Goal: Find contact information: Find contact information

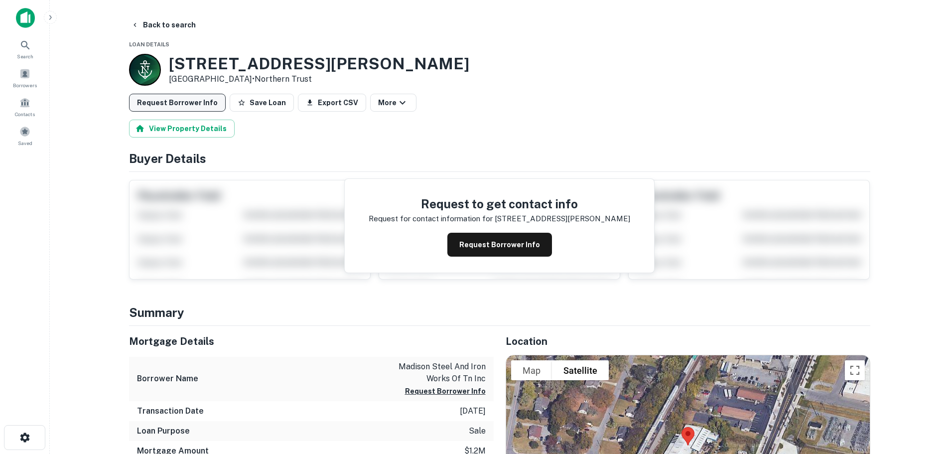
click at [183, 102] on button "Request Borrower Info" at bounding box center [177, 103] width 97 height 18
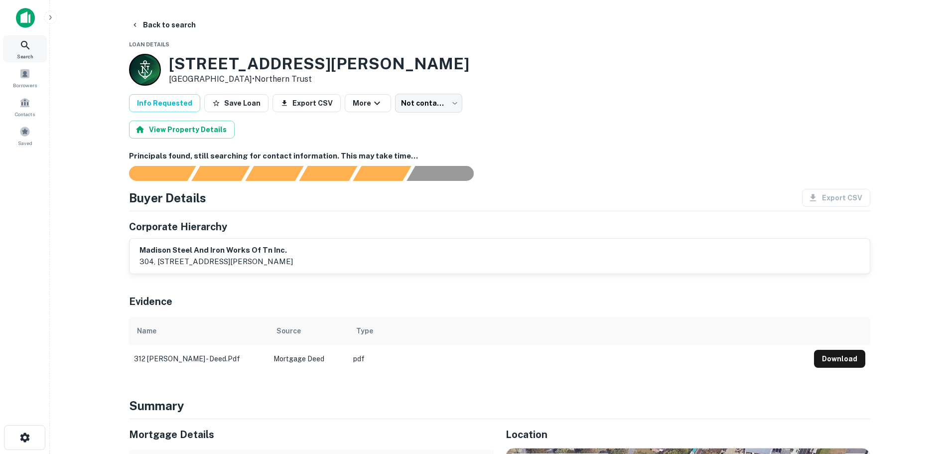
click at [36, 56] on div "Search" at bounding box center [25, 48] width 44 height 27
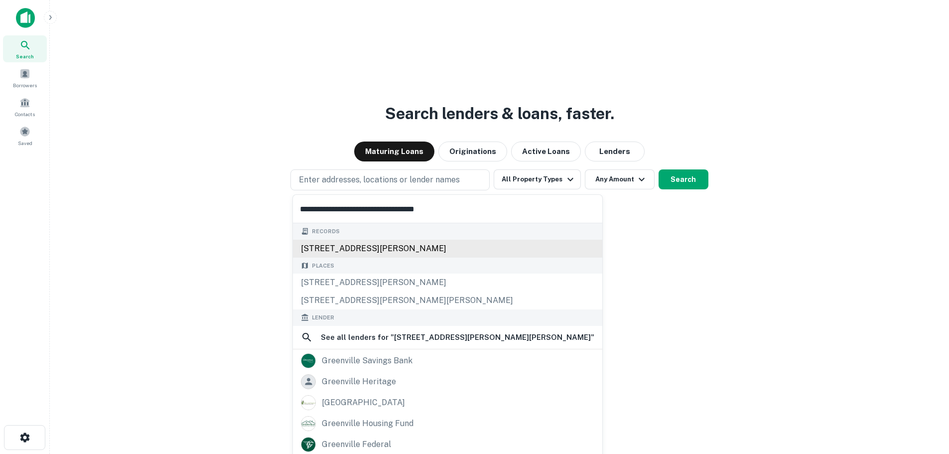
click at [353, 241] on div "301 ben hamby dr, greenville, sc, 29615" at bounding box center [447, 249] width 309 height 18
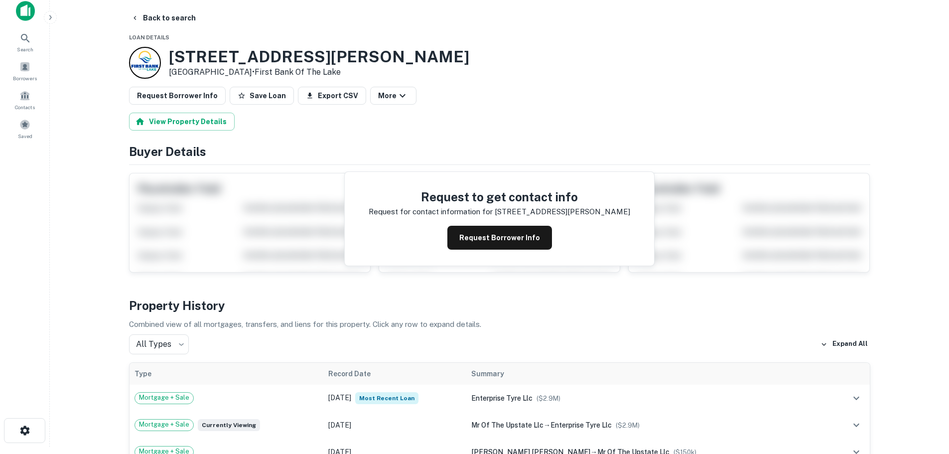
scroll to position [50, 0]
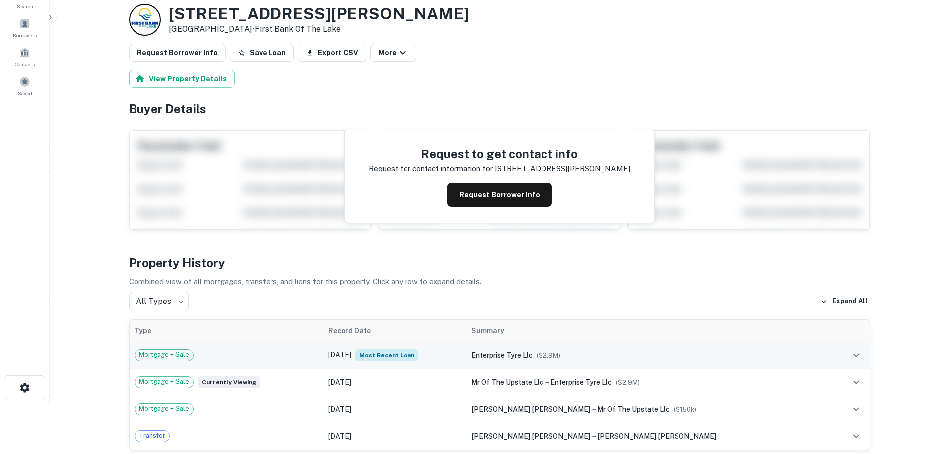
click at [323, 348] on td "Mortgage + Sale" at bounding box center [227, 355] width 194 height 27
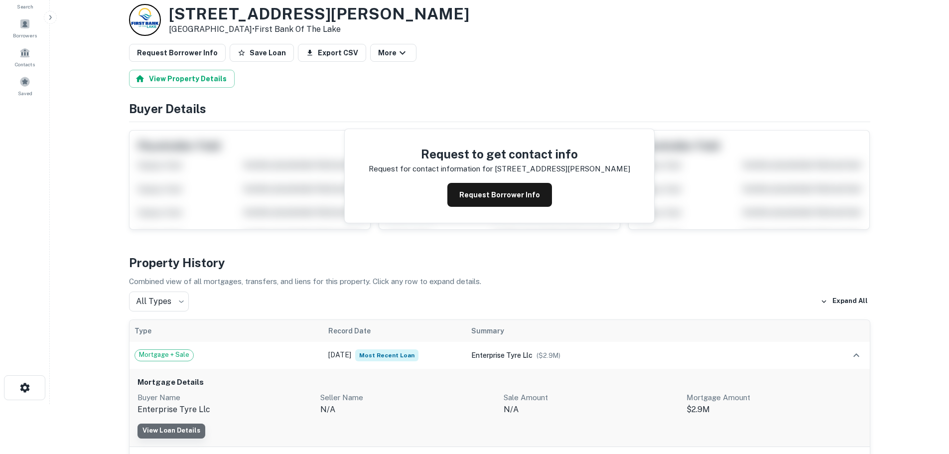
click at [171, 425] on link "View Loan Details" at bounding box center [171, 430] width 68 height 15
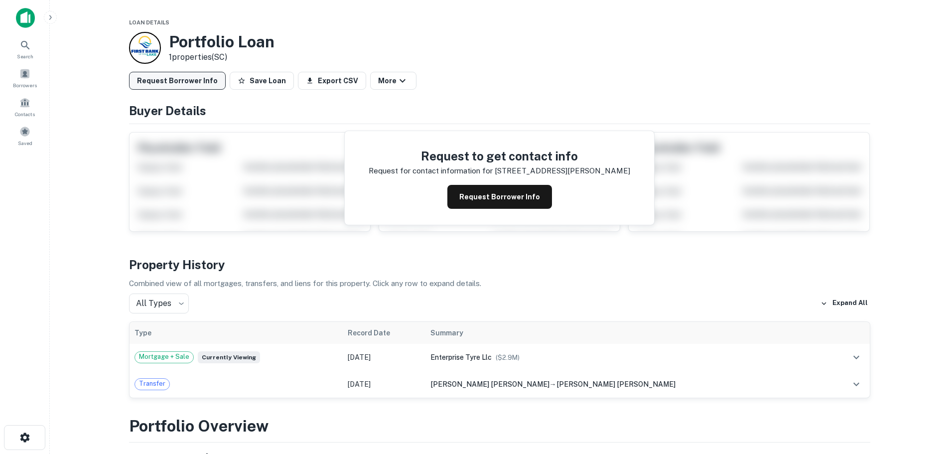
click at [183, 82] on button "Request Borrower Info" at bounding box center [177, 81] width 97 height 18
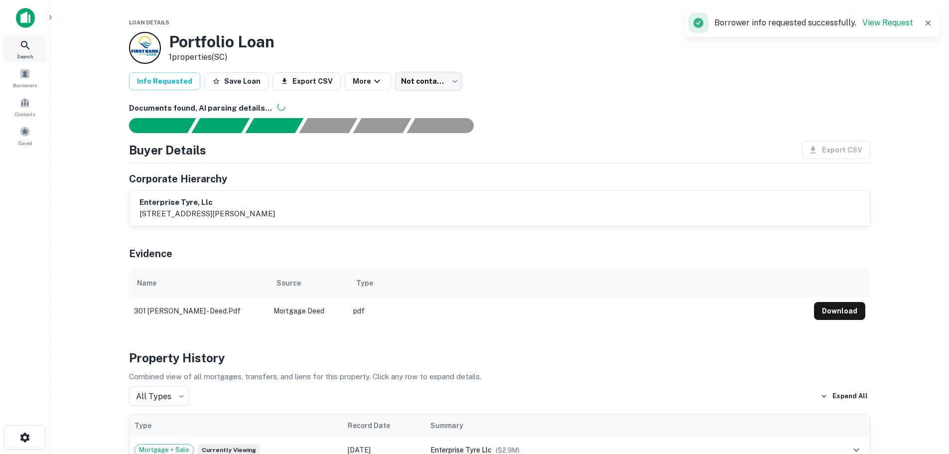
click at [21, 46] on icon at bounding box center [25, 45] width 12 height 12
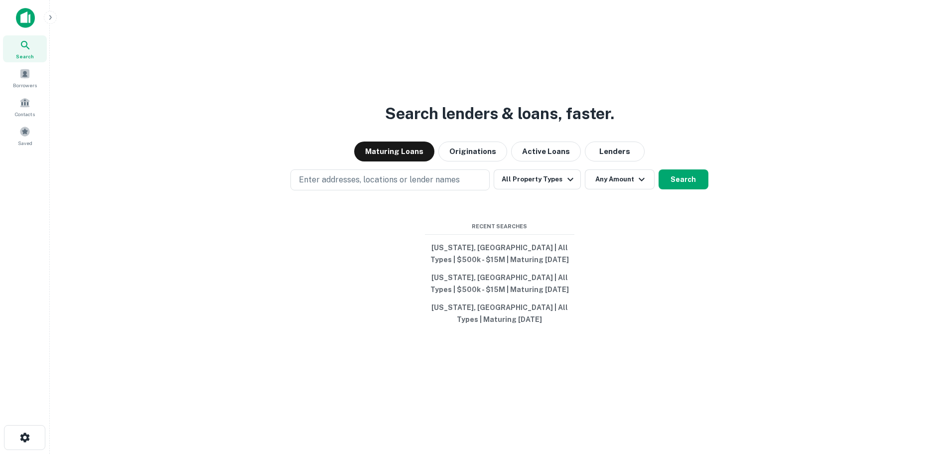
click at [384, 175] on p "Enter addresses, locations or lender names" at bounding box center [379, 180] width 161 height 12
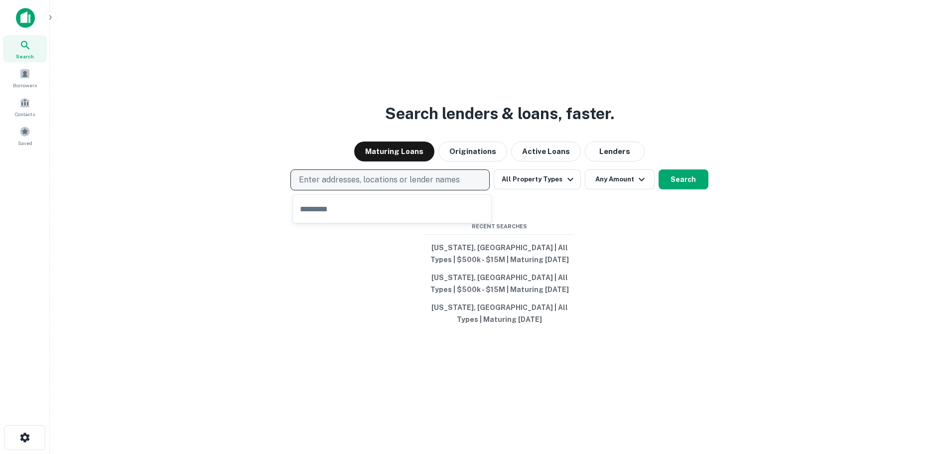
type input "**********"
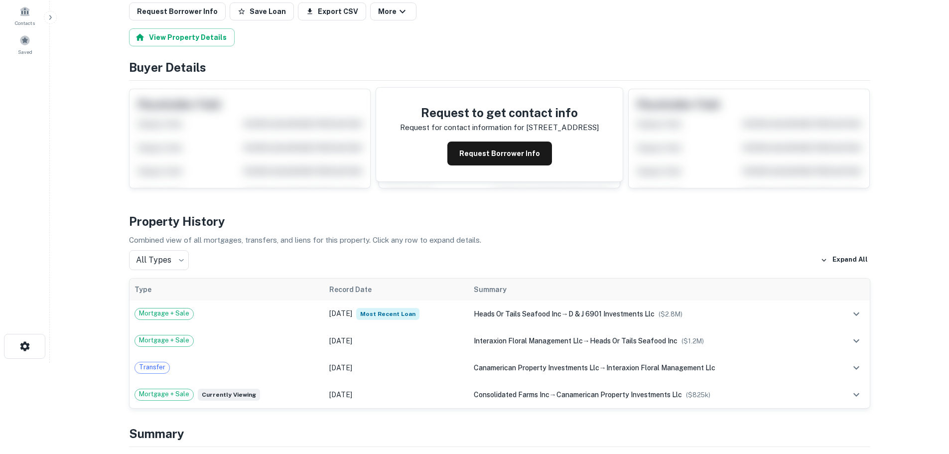
scroll to position [100, 0]
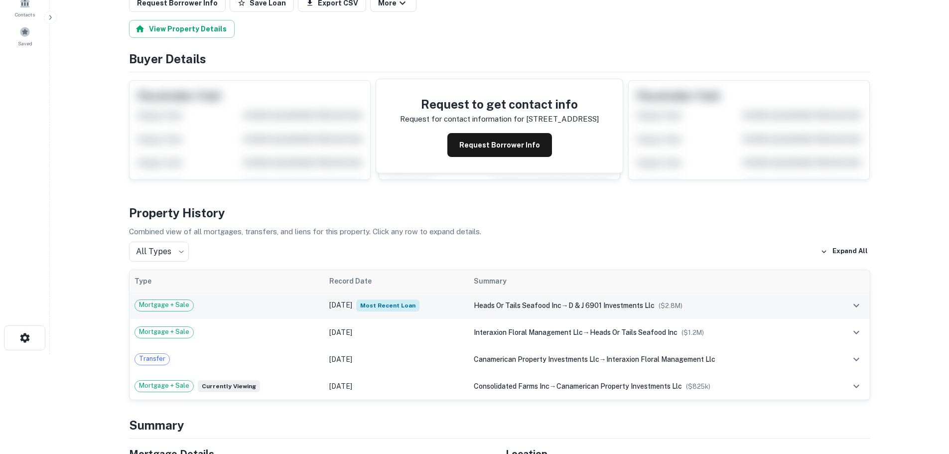
click at [311, 298] on td "Mortgage + Sale" at bounding box center [227, 305] width 195 height 27
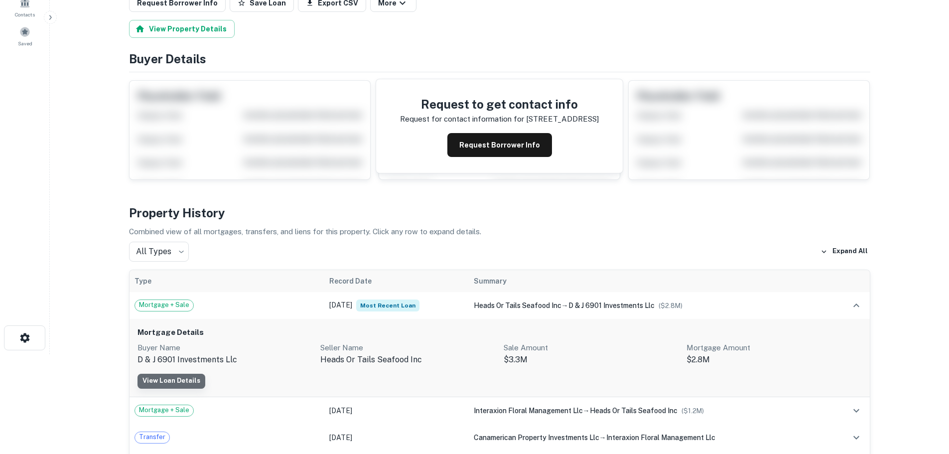
click at [180, 376] on link "View Loan Details" at bounding box center [171, 381] width 68 height 15
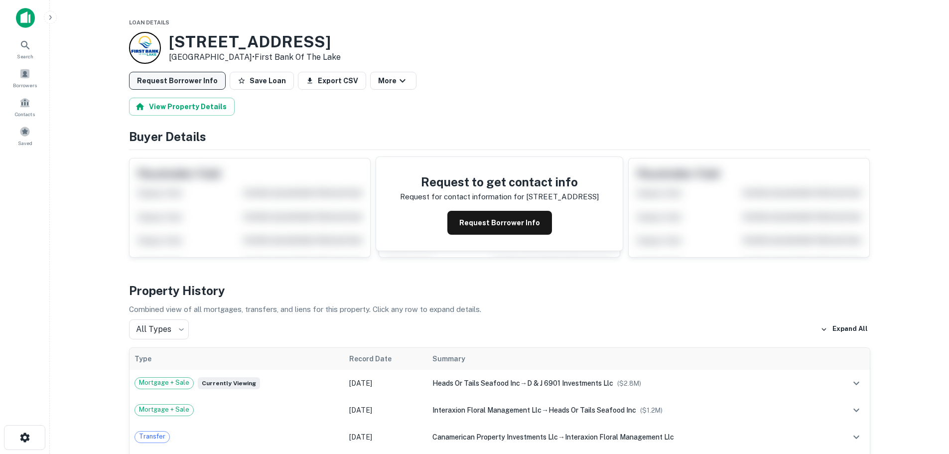
click at [181, 83] on button "Request Borrower Info" at bounding box center [177, 81] width 97 height 18
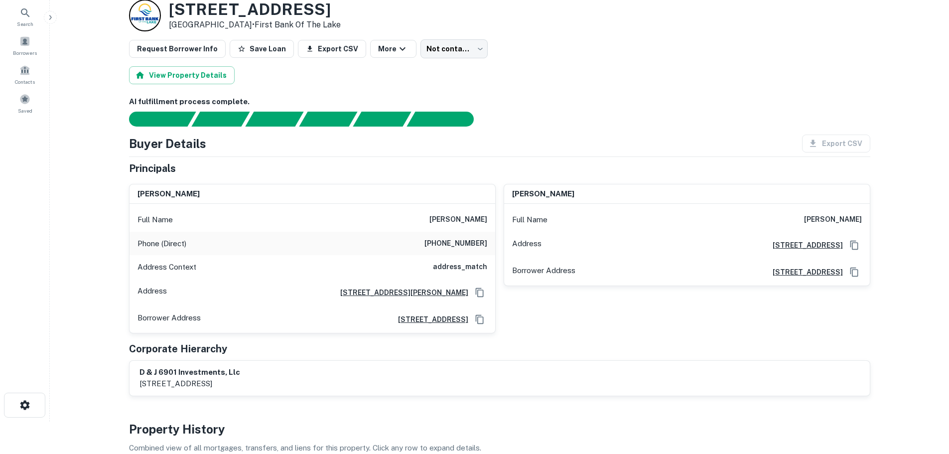
scroll to position [50, 0]
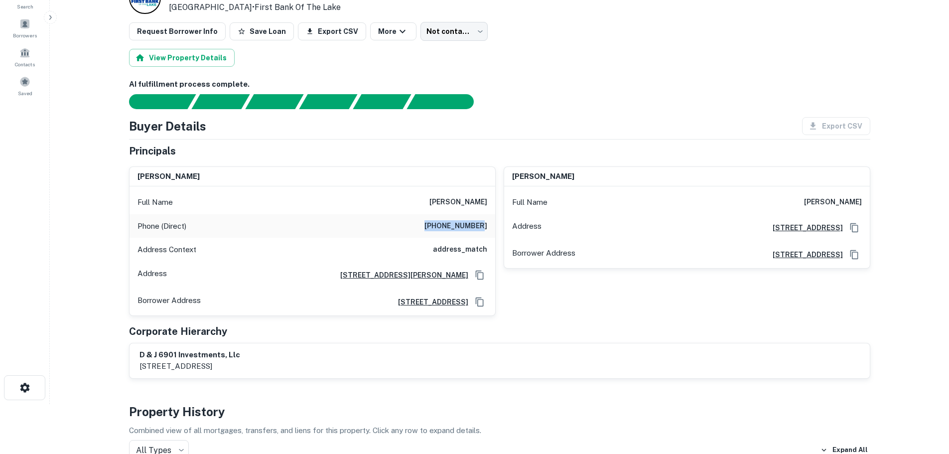
drag, startPoint x: 428, startPoint y: 222, endPoint x: 483, endPoint y: 220, distance: 54.9
click at [483, 220] on h6 "(305) 666-5565" at bounding box center [455, 226] width 63 height 12
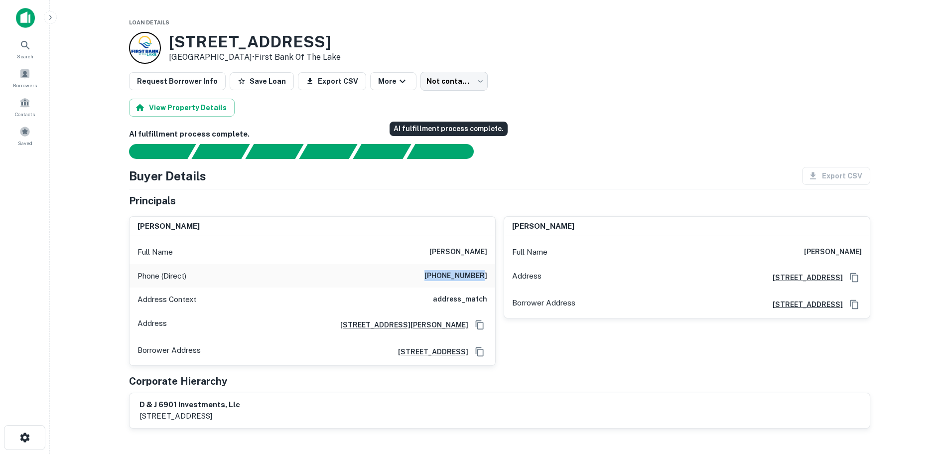
scroll to position [100, 0]
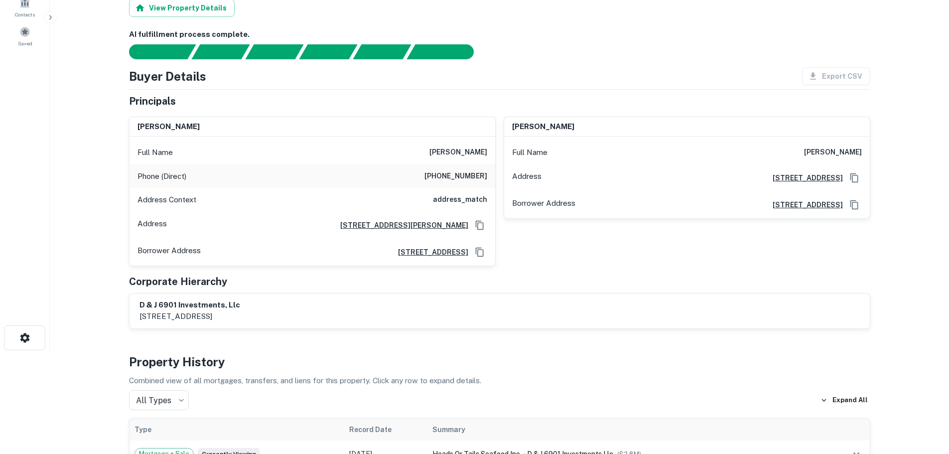
click at [209, 306] on h6 "d & j 6901 investments, llc" at bounding box center [189, 304] width 101 height 11
click at [479, 226] on icon "Copy Address" at bounding box center [480, 225] width 10 height 10
drag, startPoint x: 461, startPoint y: 176, endPoint x: 489, endPoint y: 177, distance: 27.9
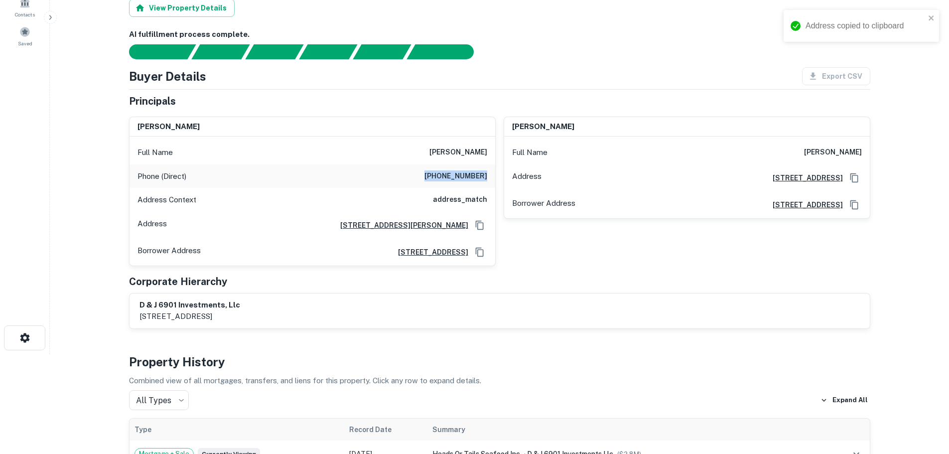
click at [489, 177] on div "Phone (Direct) (305) 666-5565" at bounding box center [313, 176] width 366 height 24
copy h6 "(305) 666-5565"
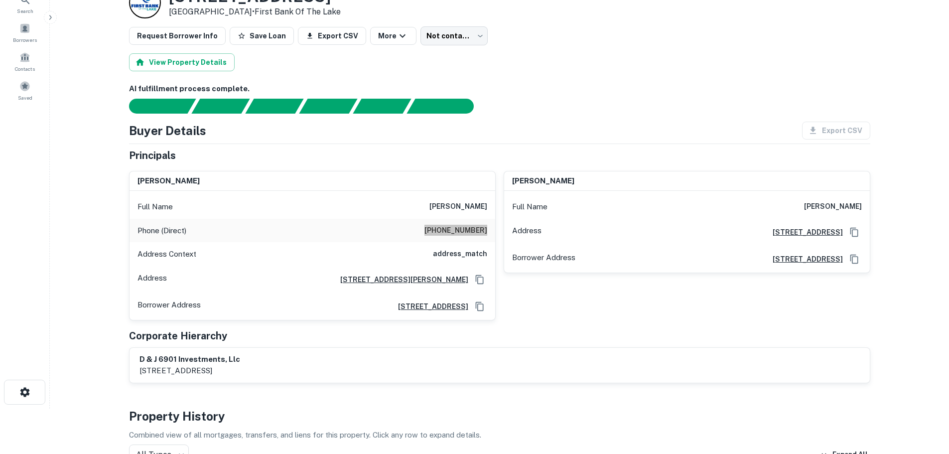
scroll to position [0, 0]
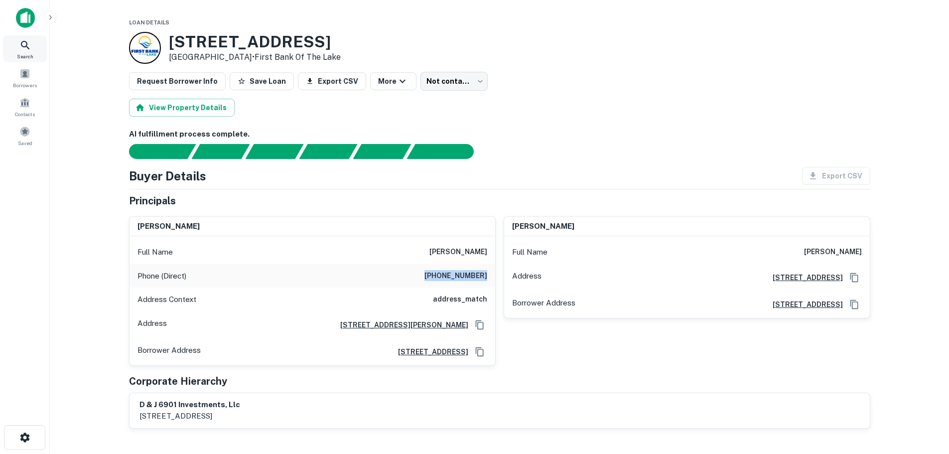
drag, startPoint x: 27, startPoint y: 44, endPoint x: 33, endPoint y: 45, distance: 6.6
click at [27, 44] on icon at bounding box center [25, 45] width 8 height 8
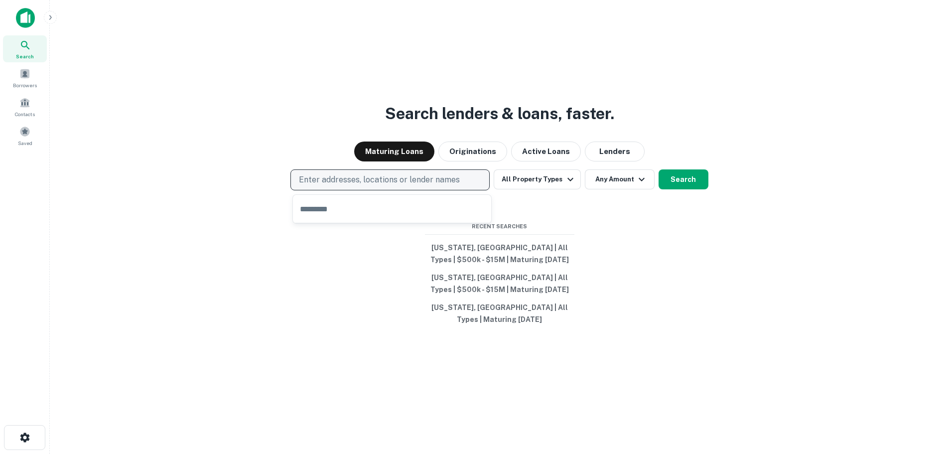
type input "**********"
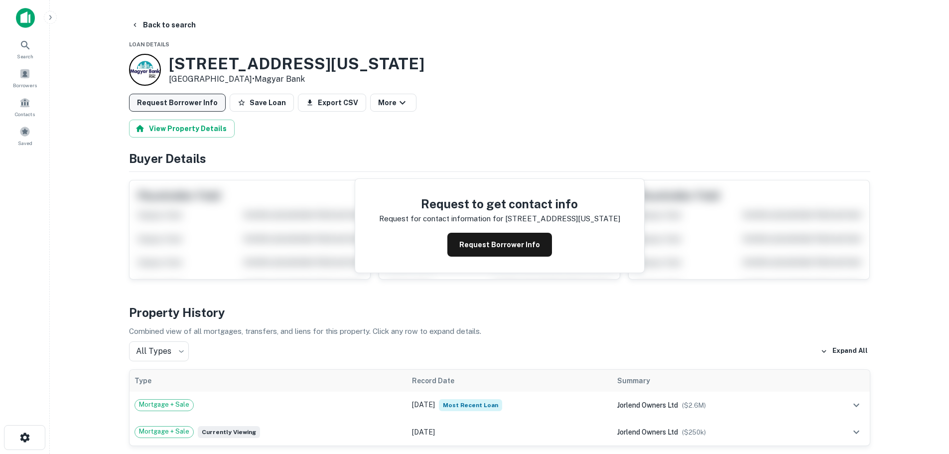
click at [180, 107] on button "Request Borrower Info" at bounding box center [177, 103] width 97 height 18
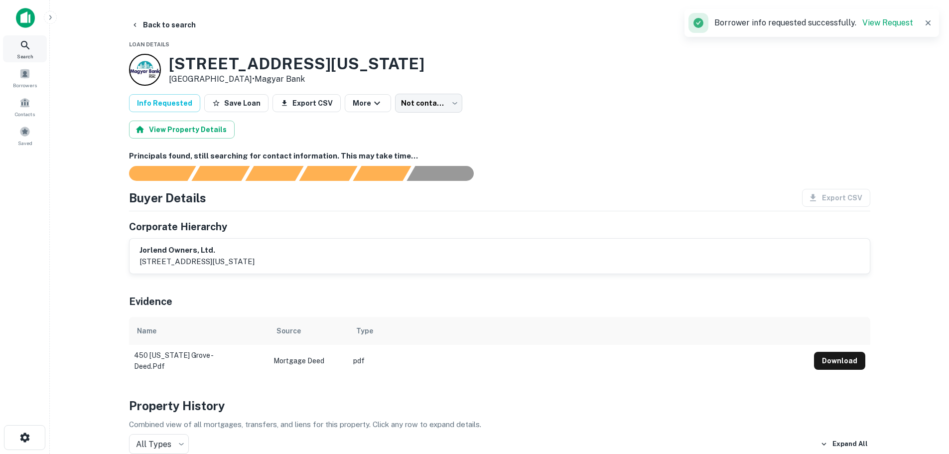
click at [28, 48] on icon at bounding box center [25, 45] width 12 height 12
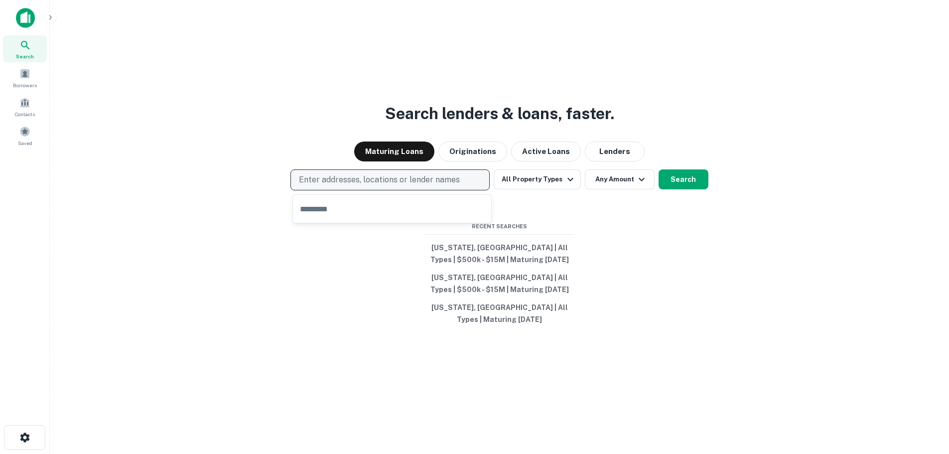
type input "**********"
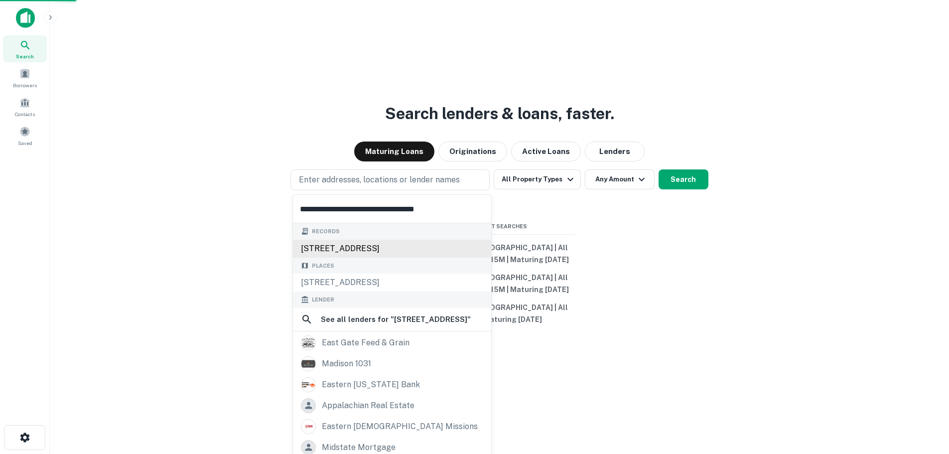
click at [337, 242] on div "[STREET_ADDRESS]" at bounding box center [392, 249] width 198 height 18
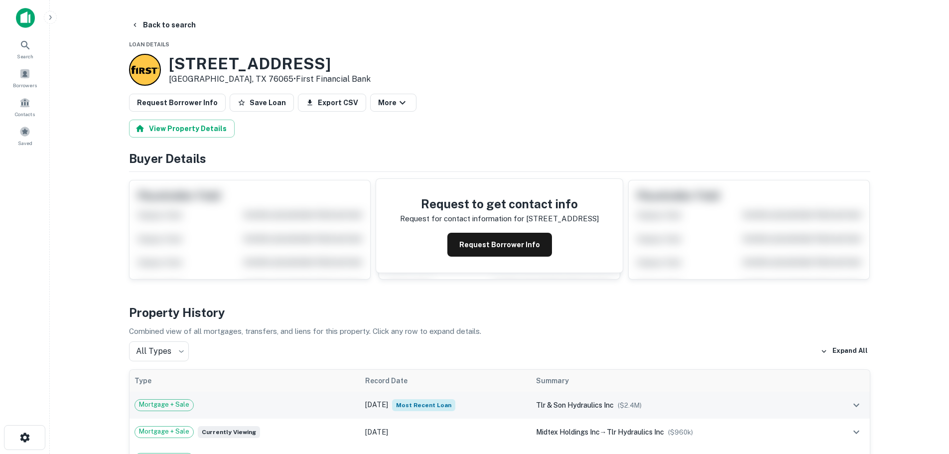
click at [286, 405] on div "Mortgage + Sale" at bounding box center [245, 405] width 221 height 12
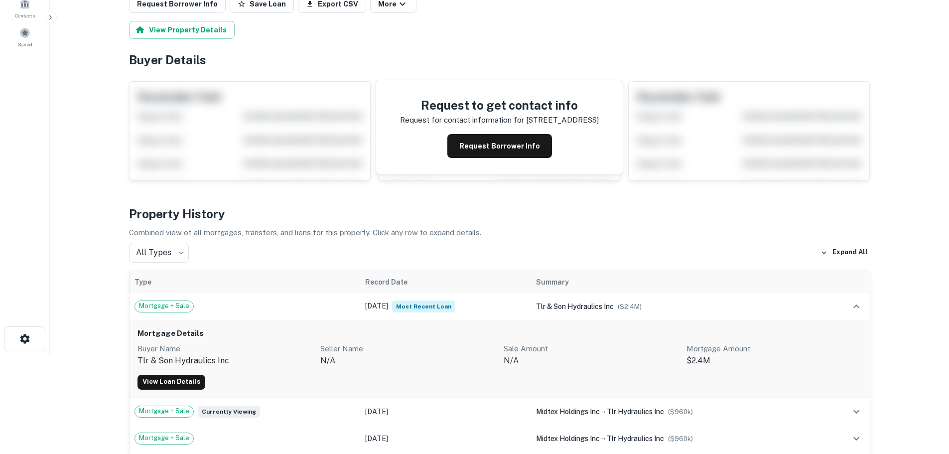
scroll to position [100, 0]
click at [183, 380] on link "View Loan Details" at bounding box center [171, 381] width 68 height 15
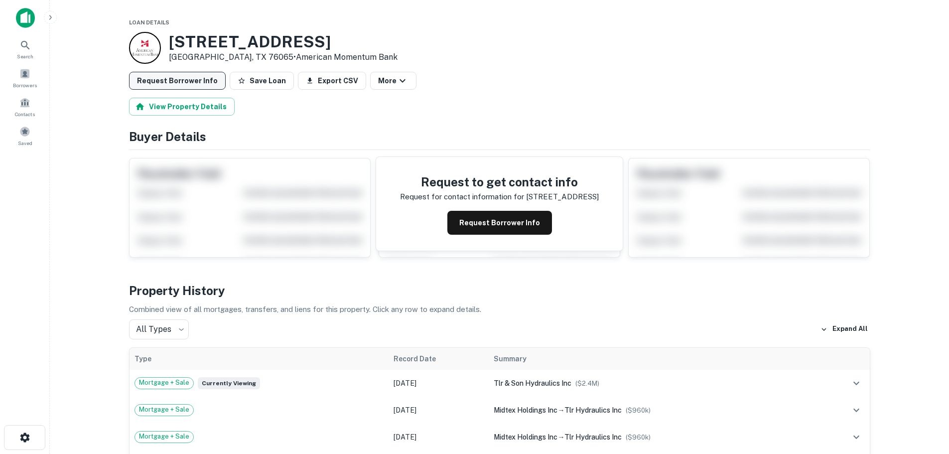
click at [201, 80] on button "Request Borrower Info" at bounding box center [177, 81] width 97 height 18
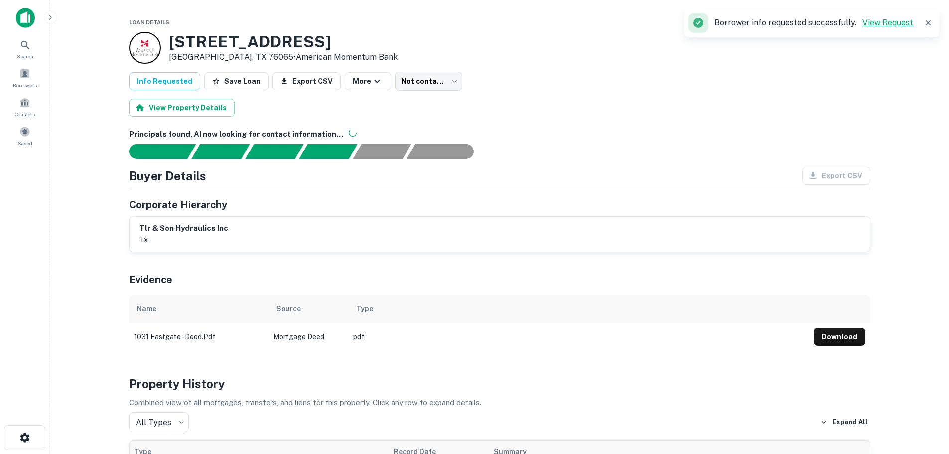
click at [892, 23] on link "View Request" at bounding box center [887, 22] width 51 height 9
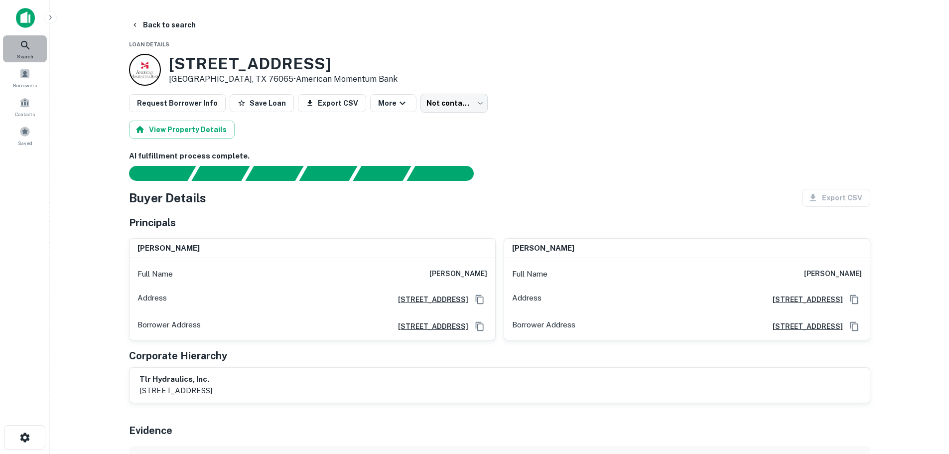
click at [26, 56] on span "Search" at bounding box center [25, 56] width 16 height 8
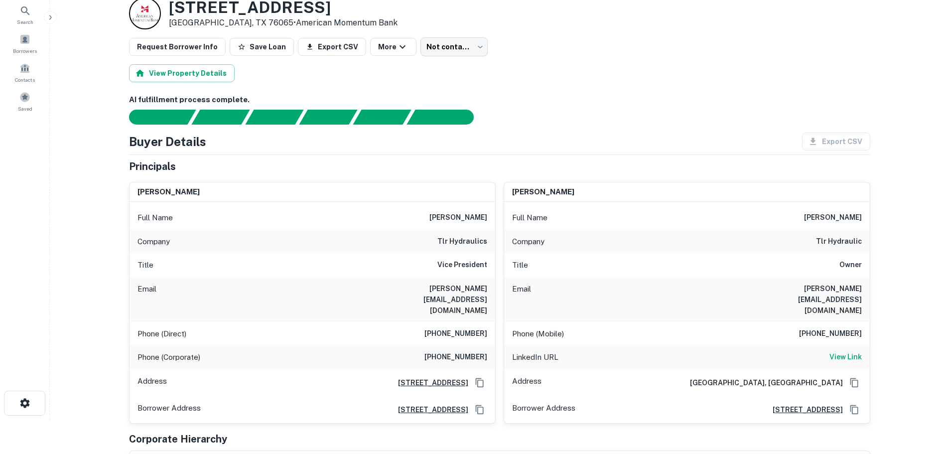
scroll to position [50, 0]
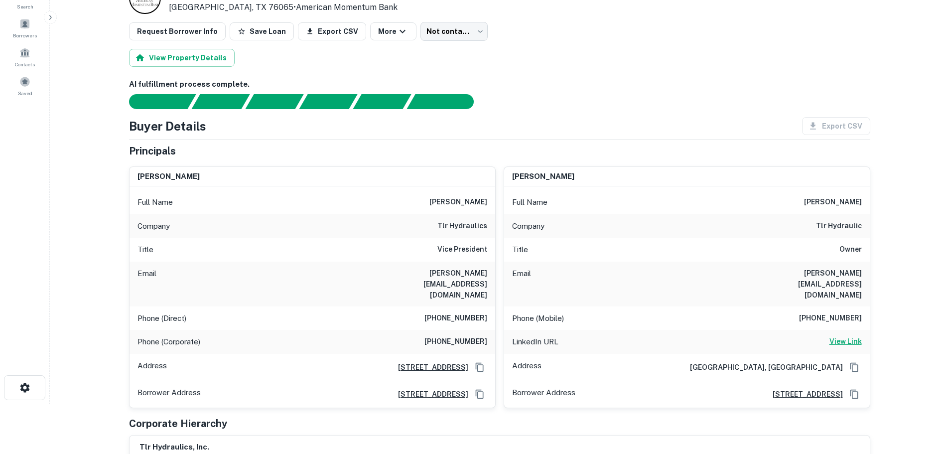
click at [850, 336] on h6 "View Link" at bounding box center [845, 341] width 32 height 11
click at [844, 336] on h6 "View Link" at bounding box center [845, 341] width 32 height 11
drag, startPoint x: 392, startPoint y: 270, endPoint x: 487, endPoint y: 275, distance: 95.8
click at [487, 275] on div "Email leslie@tlrhydraulicsdfw.com" at bounding box center [313, 284] width 366 height 45
copy h6 "leslie@tlrhydraulicsdfw.com"
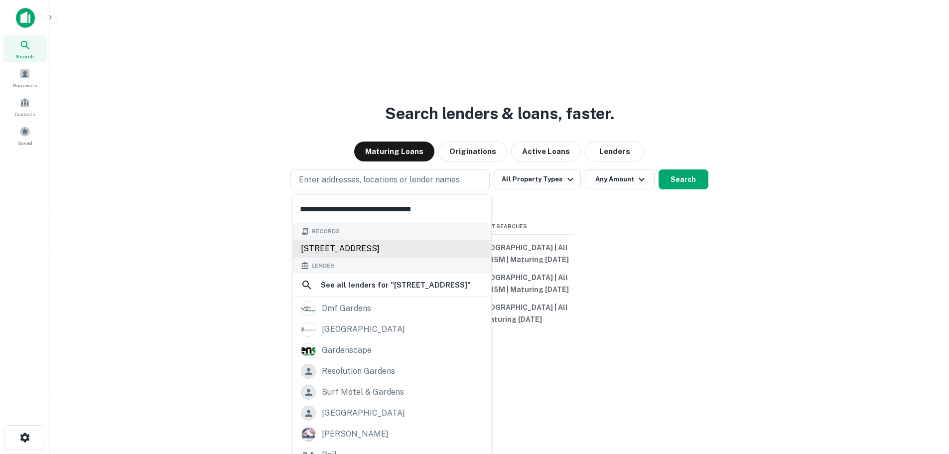
click at [350, 246] on div "[STREET_ADDRESS]" at bounding box center [392, 249] width 198 height 18
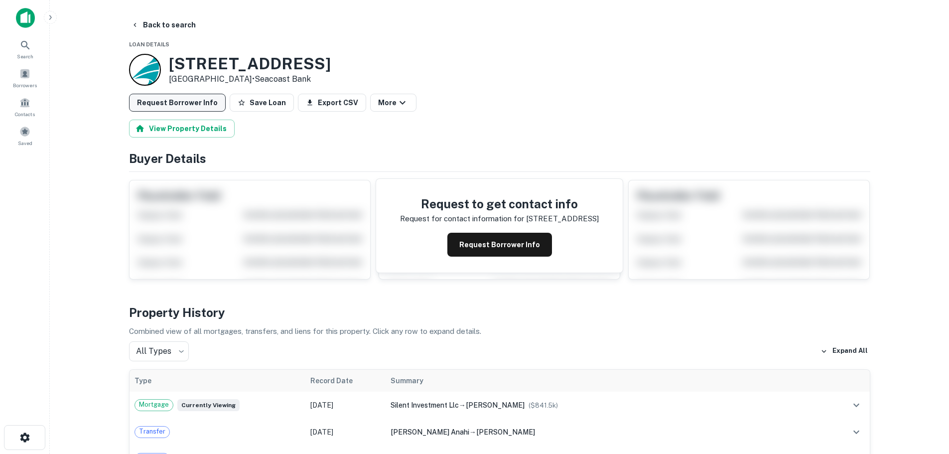
click at [193, 103] on button "Request Borrower Info" at bounding box center [177, 103] width 97 height 18
